Goal: Information Seeking & Learning: Learn about a topic

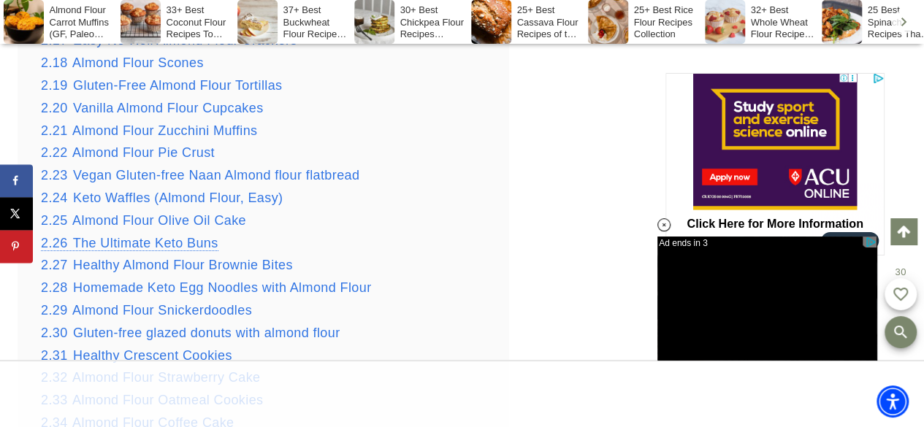
scroll to position [2755, 0]
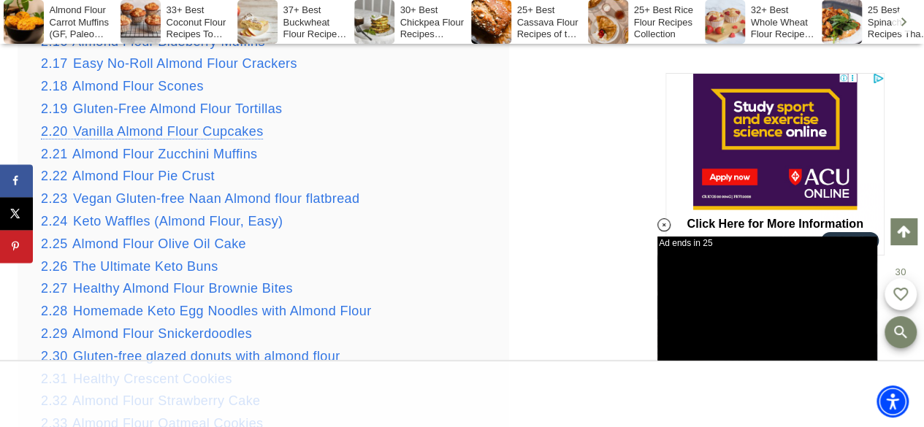
click at [240, 134] on span "Vanilla Almond Flour Cupcakes" at bounding box center [168, 131] width 190 height 15
